Goal: Task Accomplishment & Management: Use online tool/utility

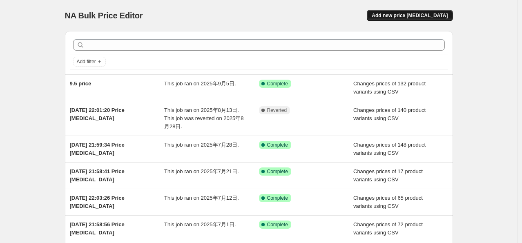
click at [402, 16] on span "Add new price change job" at bounding box center [410, 15] width 76 height 7
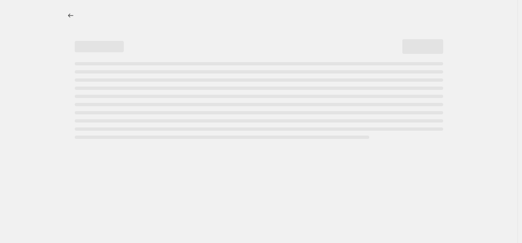
select select "percentage"
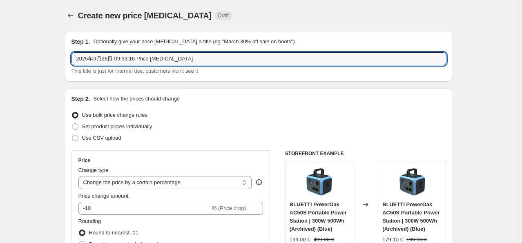
drag, startPoint x: 200, startPoint y: 60, endPoint x: -7, endPoint y: 67, distance: 206.9
click at [0, 67] on html "Home Settings Plans Skip to content Create new price change job. This page is r…" at bounding box center [261, 121] width 522 height 243
type input "9.26 price"
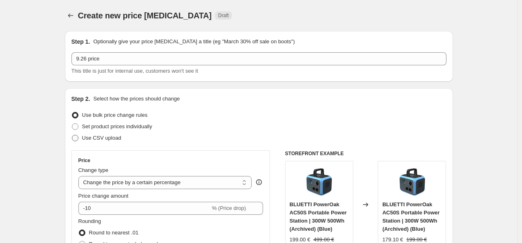
click at [78, 141] on span at bounding box center [75, 138] width 7 height 7
click at [72, 135] on input "Use CSV upload" at bounding box center [72, 135] width 0 height 0
radio input "true"
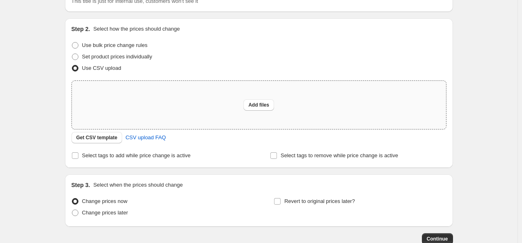
scroll to position [82, 0]
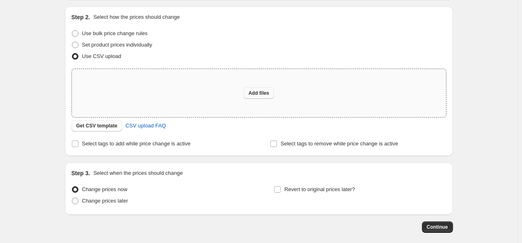
click at [251, 89] on button "Add files" at bounding box center [259, 92] width 31 height 11
type input "C:\fakepath\EU price 9.26.csv"
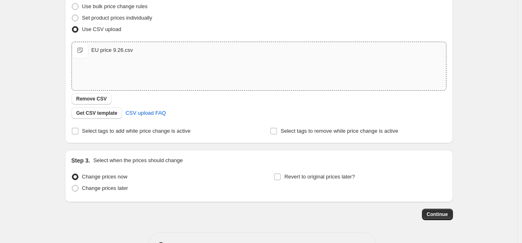
scroll to position [123, 0]
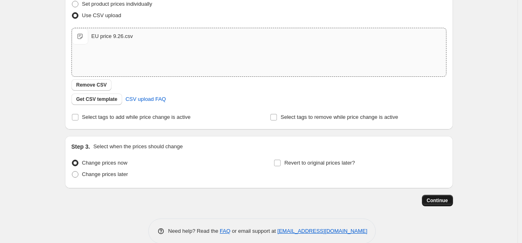
click at [432, 200] on span "Continue" at bounding box center [437, 200] width 21 height 7
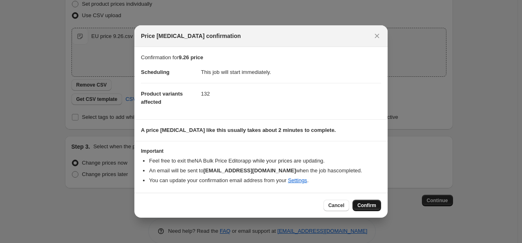
click at [359, 208] on span "Confirm" at bounding box center [367, 205] width 19 height 7
